Goal: Navigation & Orientation: Go to known website

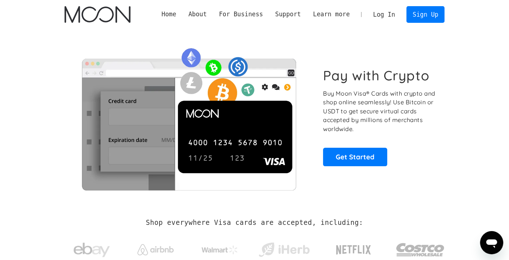
click at [389, 17] on link "Log In" at bounding box center [384, 15] width 34 height 16
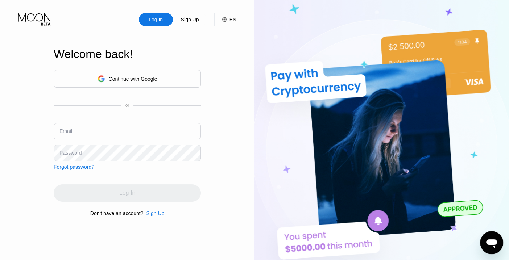
click at [157, 78] on div "Continue with Google" at bounding box center [127, 79] width 147 height 18
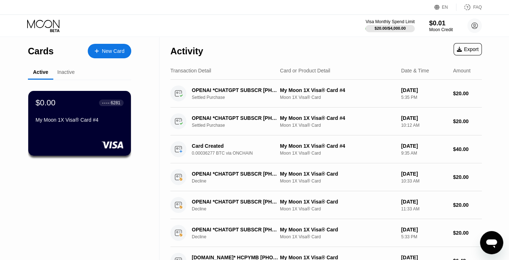
click at [493, 37] on div "EN Language Select an item Save FAQ Visa Monthly Spend Limit $20.00 / $4,000.00…" at bounding box center [254, 18] width 509 height 37
